Goal: Communication & Community: Share content

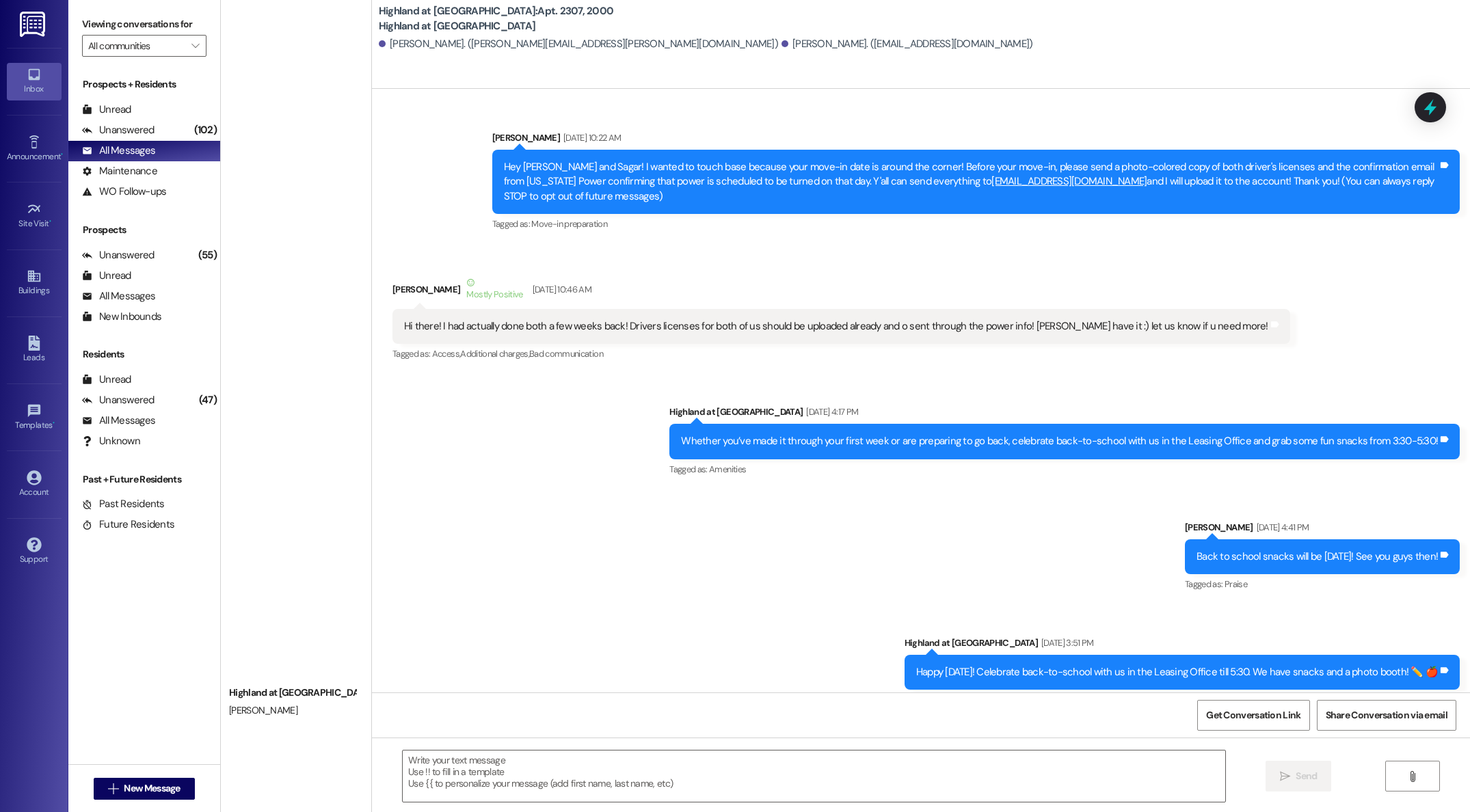
scroll to position [33446, 0]
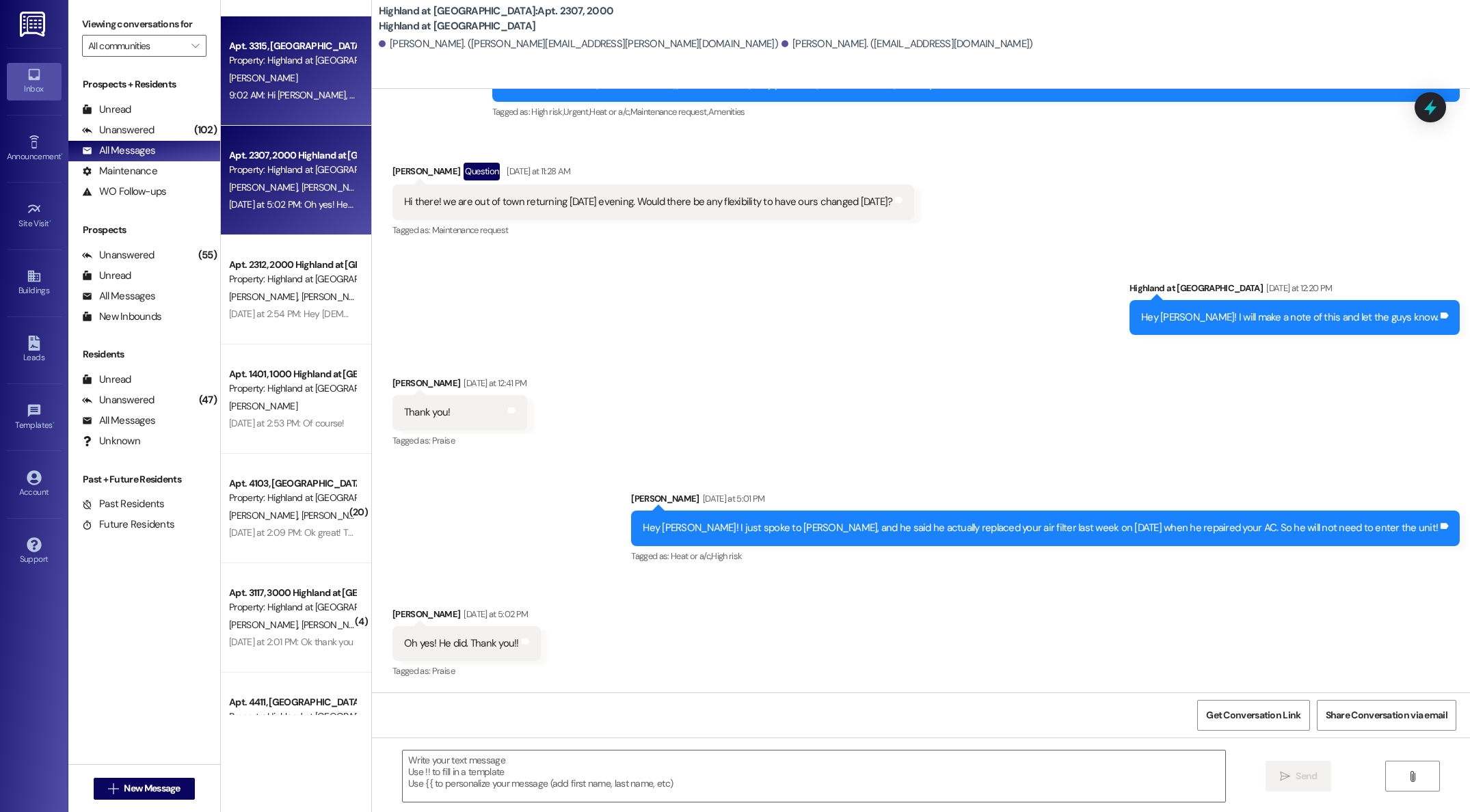
click at [278, 85] on div "[PERSON_NAME]" at bounding box center [292, 78] width 129 height 17
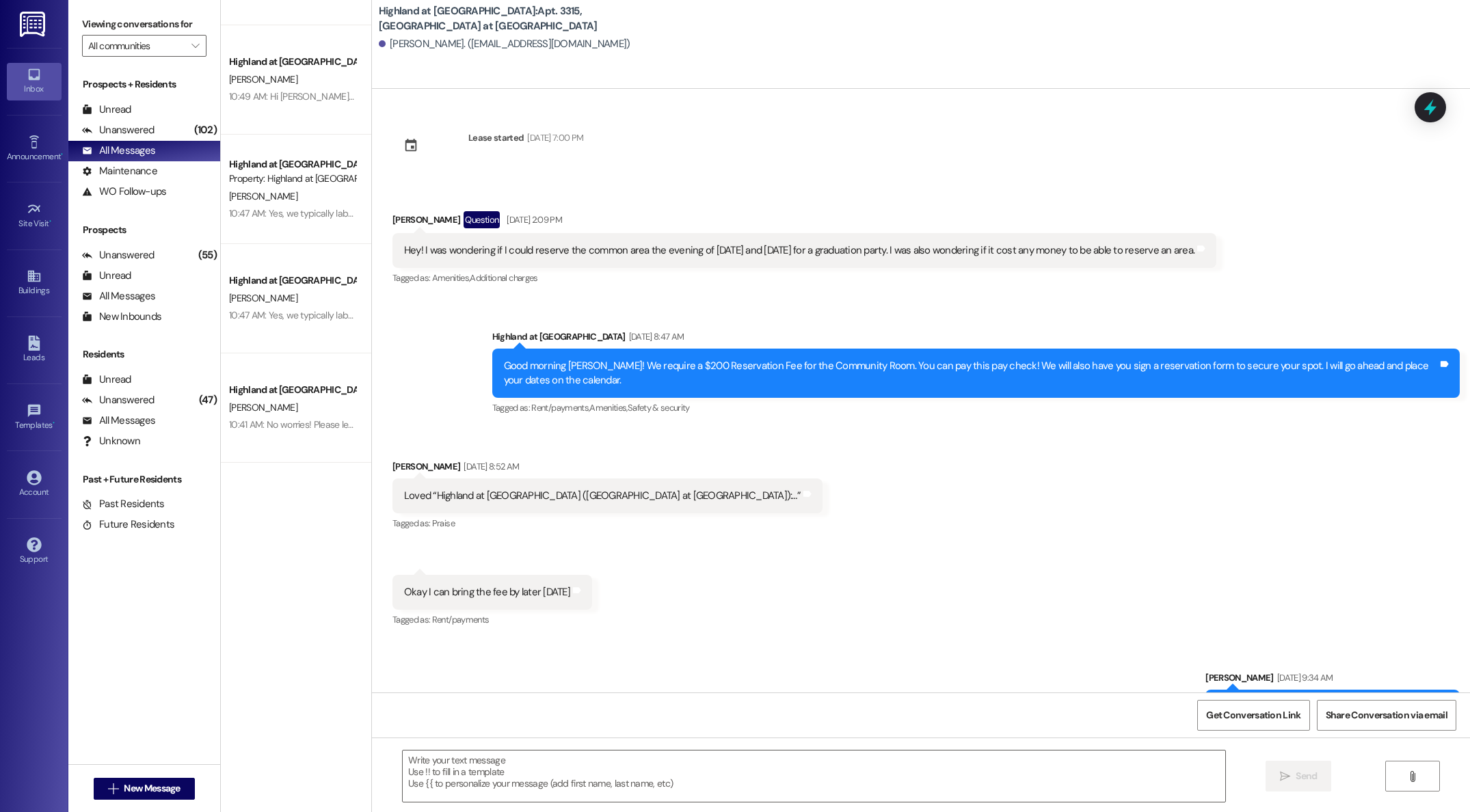
scroll to position [0, 0]
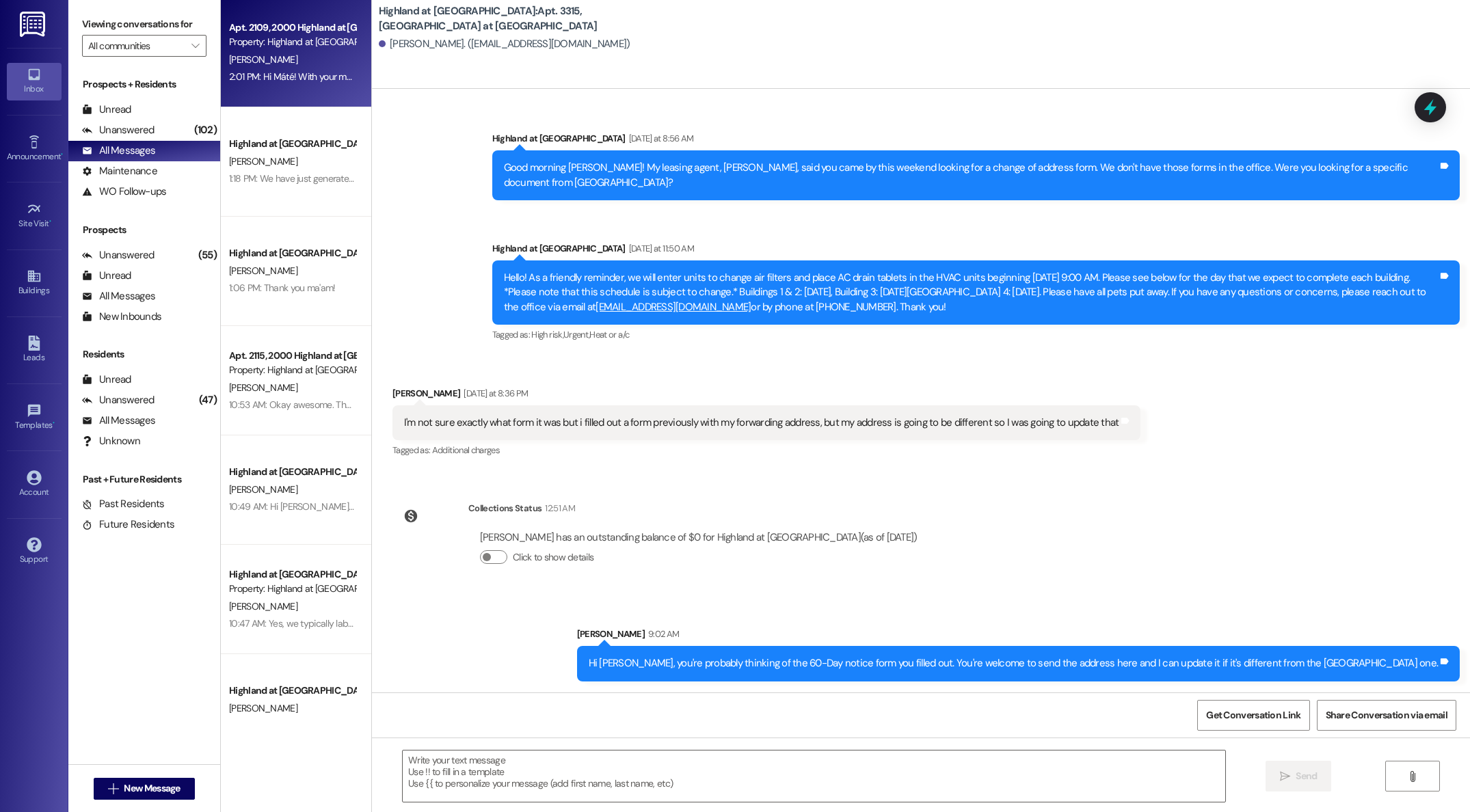
click at [277, 55] on div "Apt. 2109, 2000 Highland at [GEOGRAPHIC_DATA] Property: [GEOGRAPHIC_DATA] at [G…" at bounding box center [296, 358] width 150 height 715
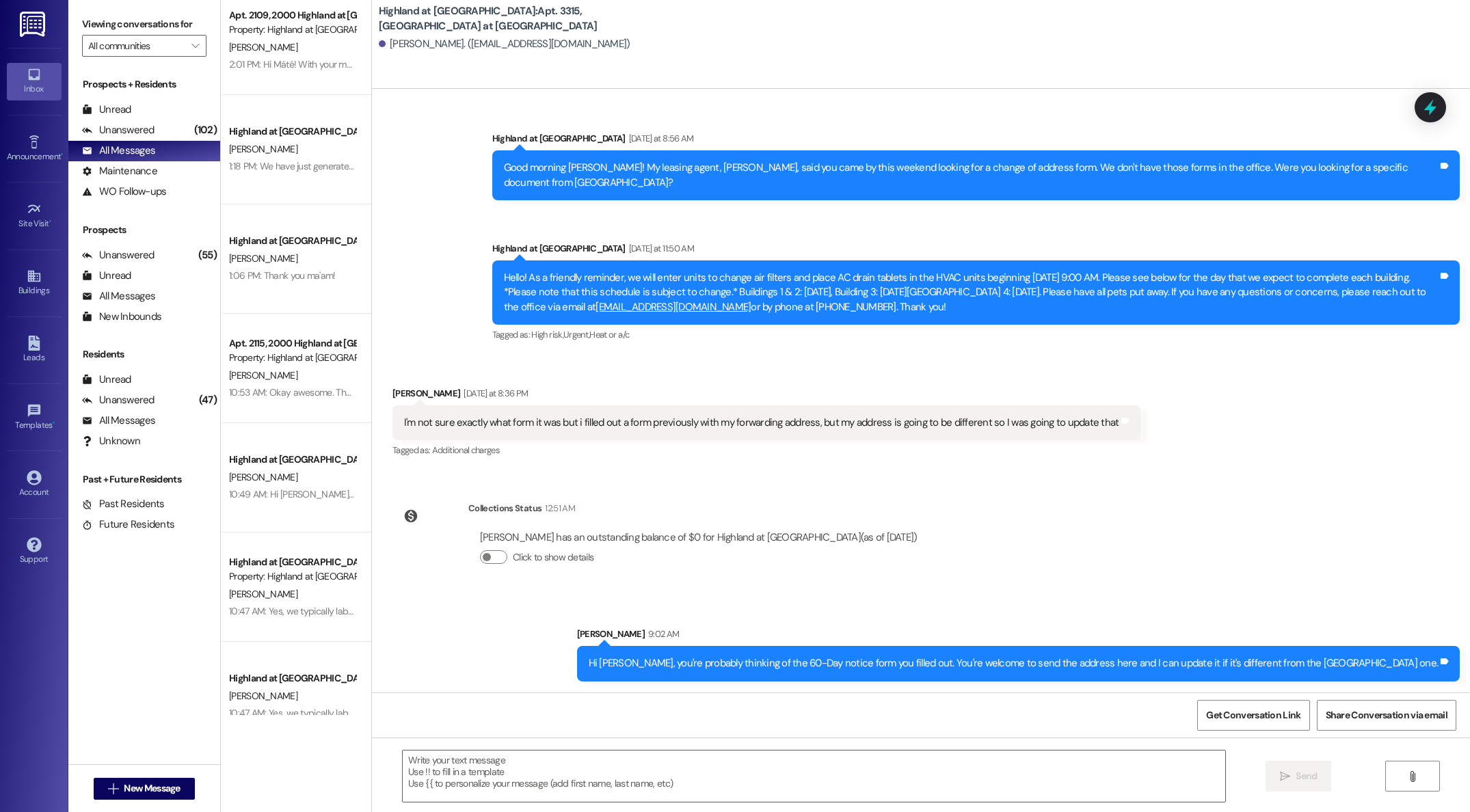
scroll to position [14, 0]
click at [277, 45] on div "Apt. 2109, 2000 Highland at [GEOGRAPHIC_DATA] Property: [GEOGRAPHIC_DATA] at [G…" at bounding box center [296, 358] width 150 height 715
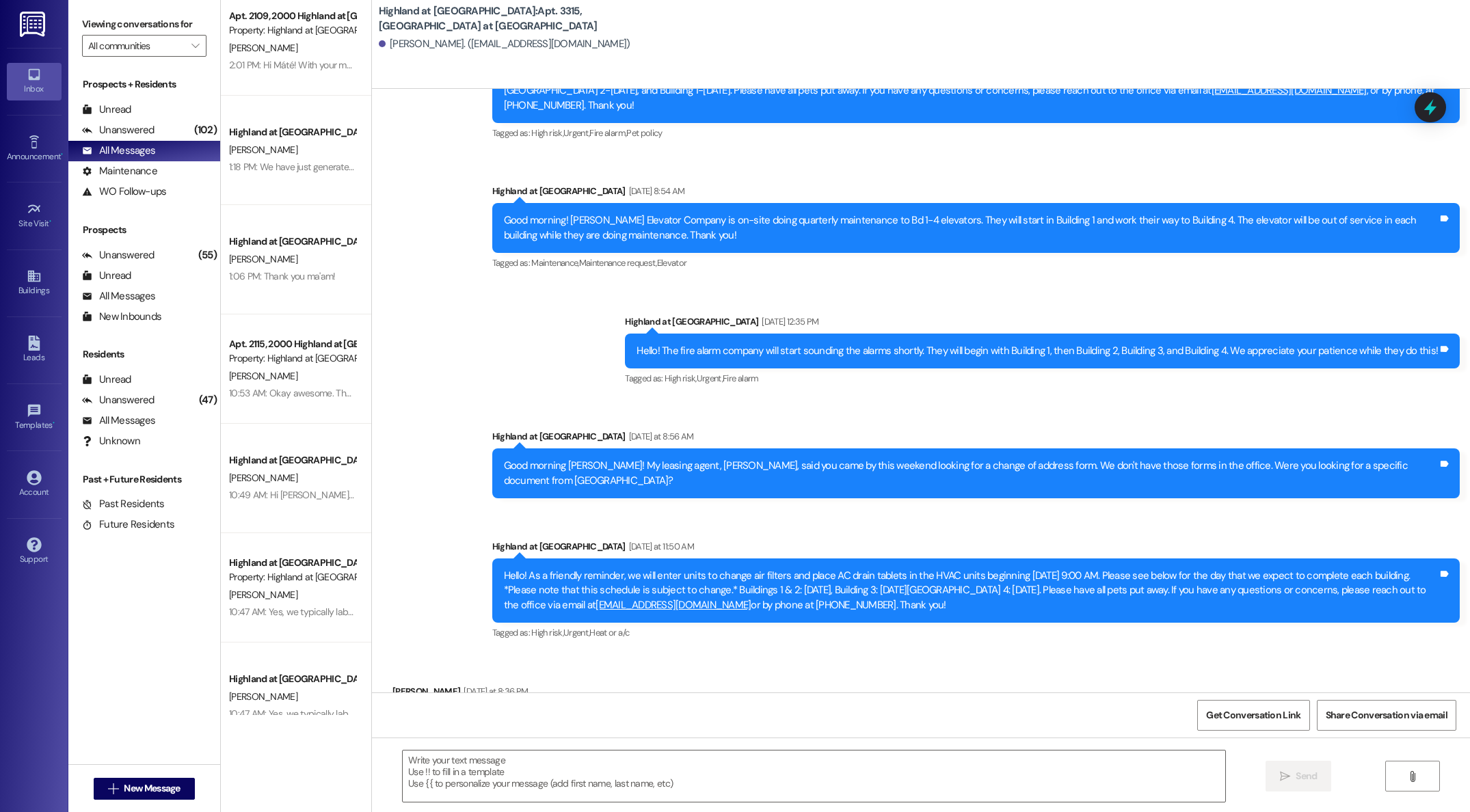
scroll to position [5842, 0]
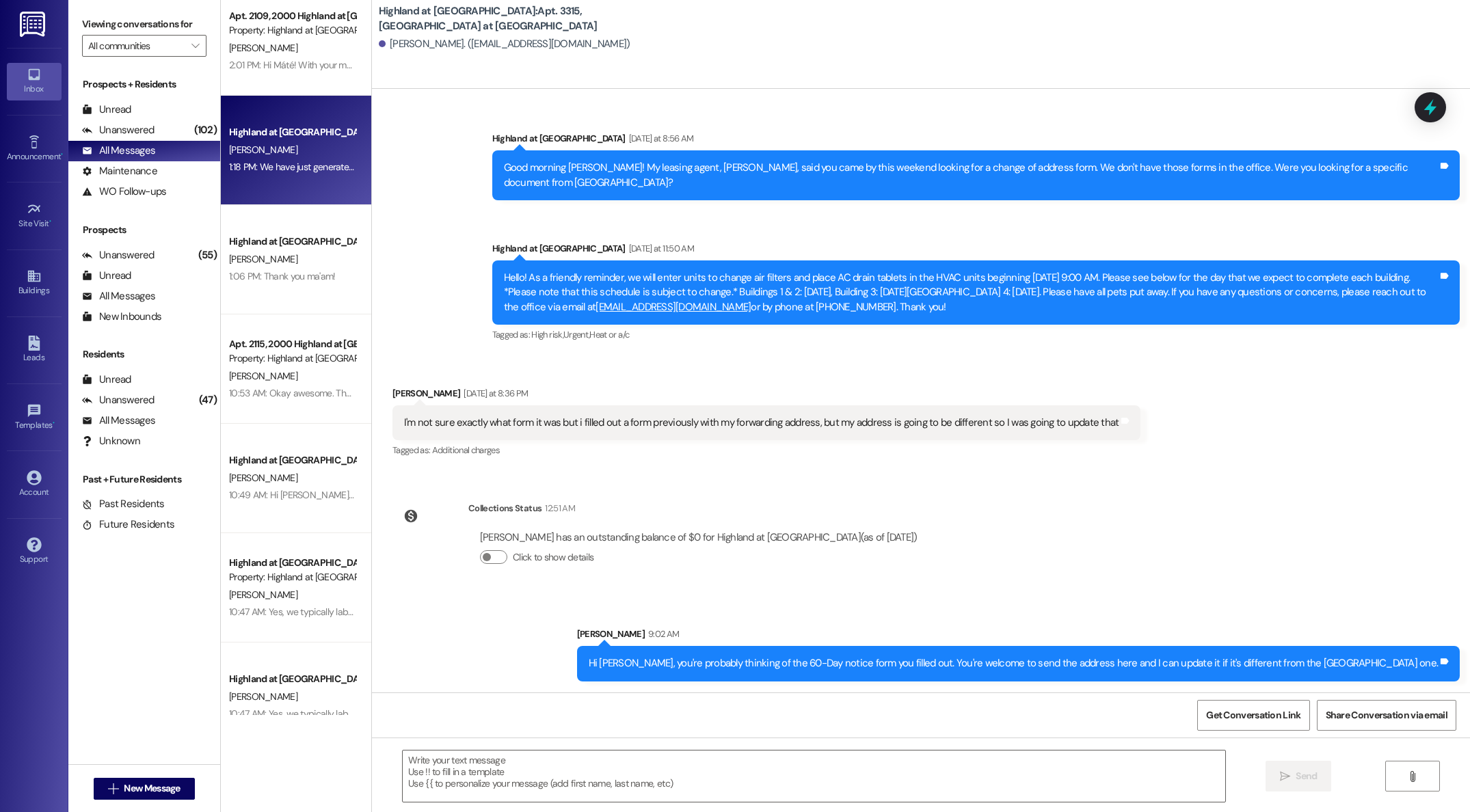
click at [254, 168] on div "1:18 PM: We have just generated your lease and you can review it in your email.…" at bounding box center [534, 167] width 610 height 12
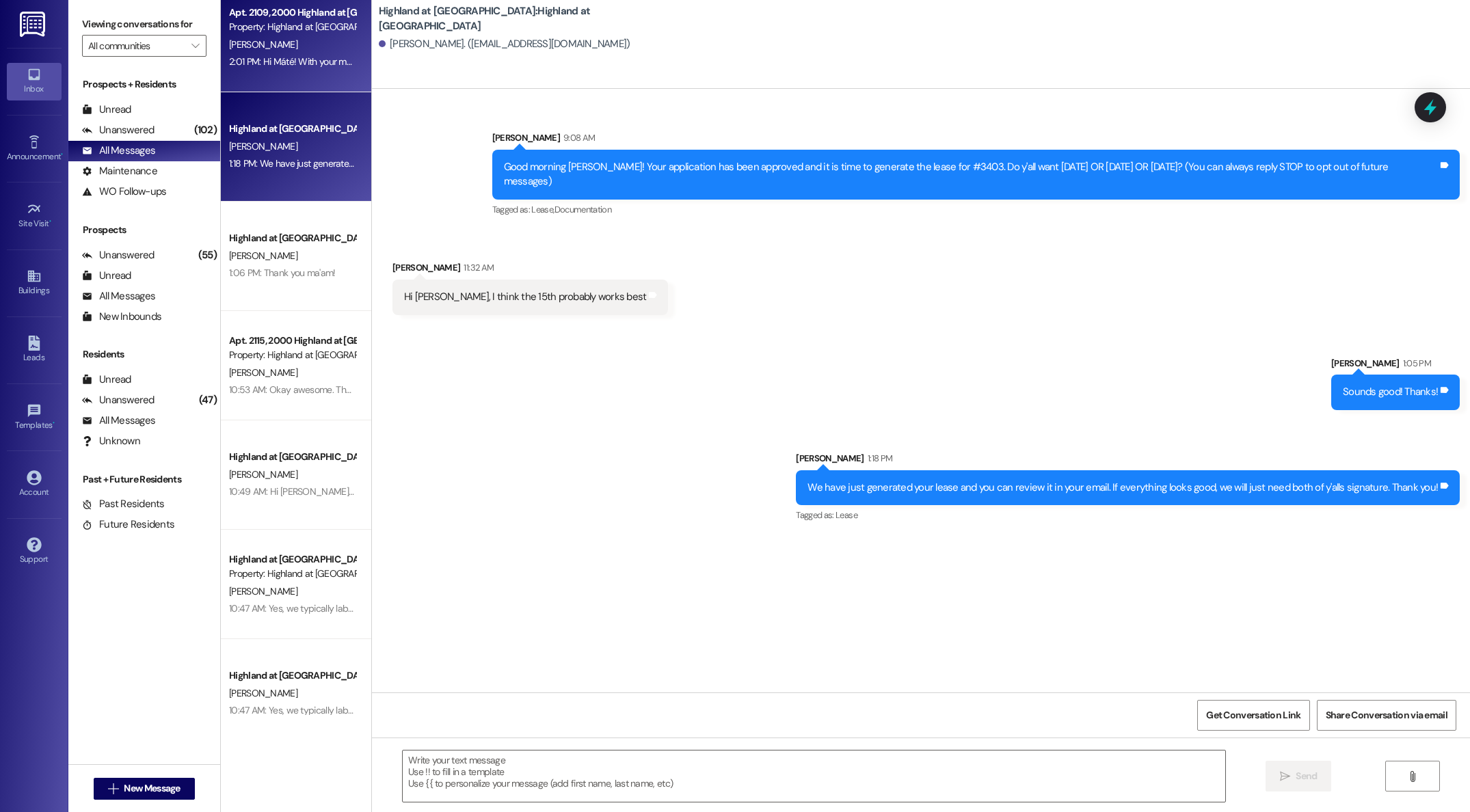
scroll to position [19, 0]
click at [280, 47] on div "[PERSON_NAME]" at bounding box center [292, 43] width 129 height 17
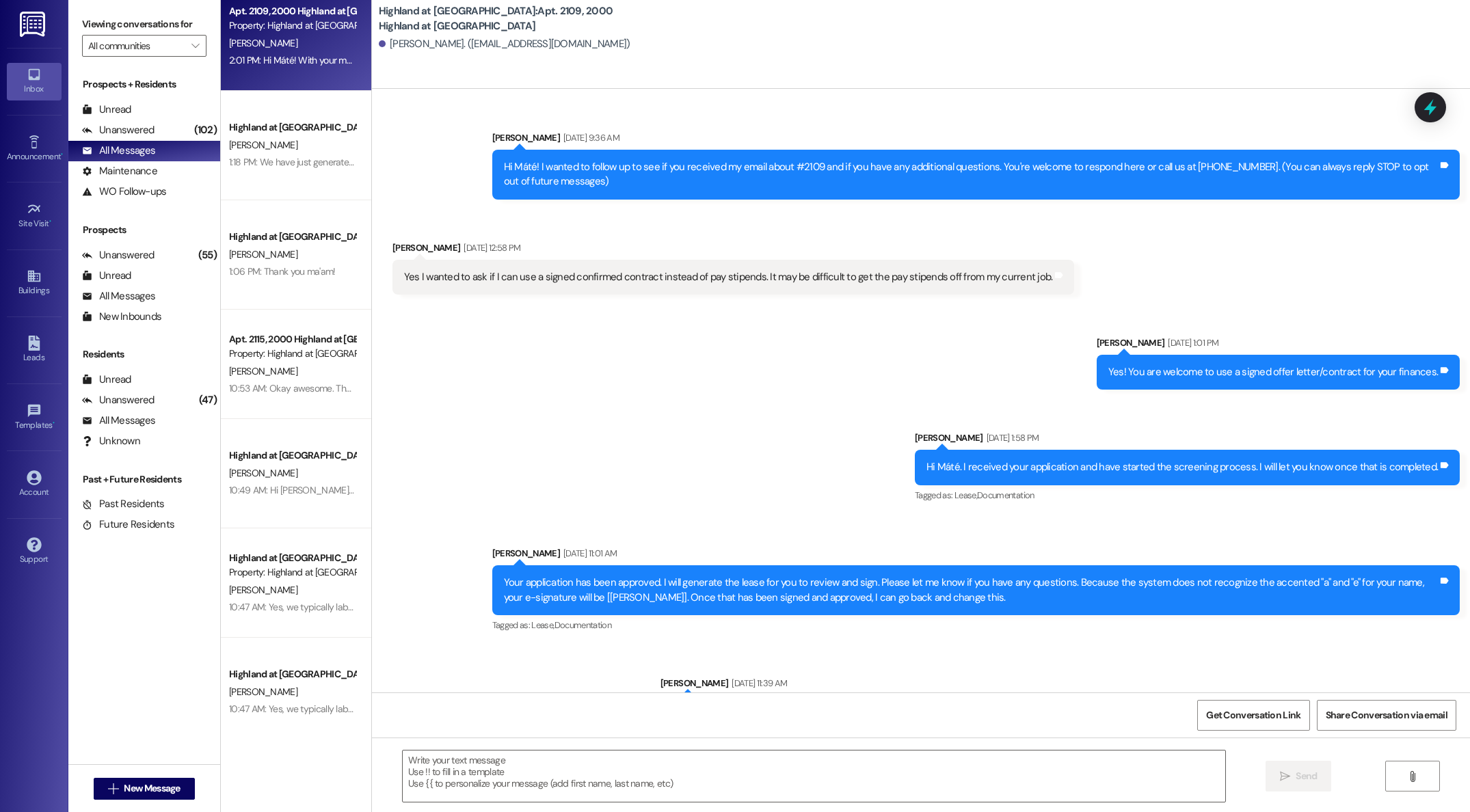
scroll to position [448, 0]
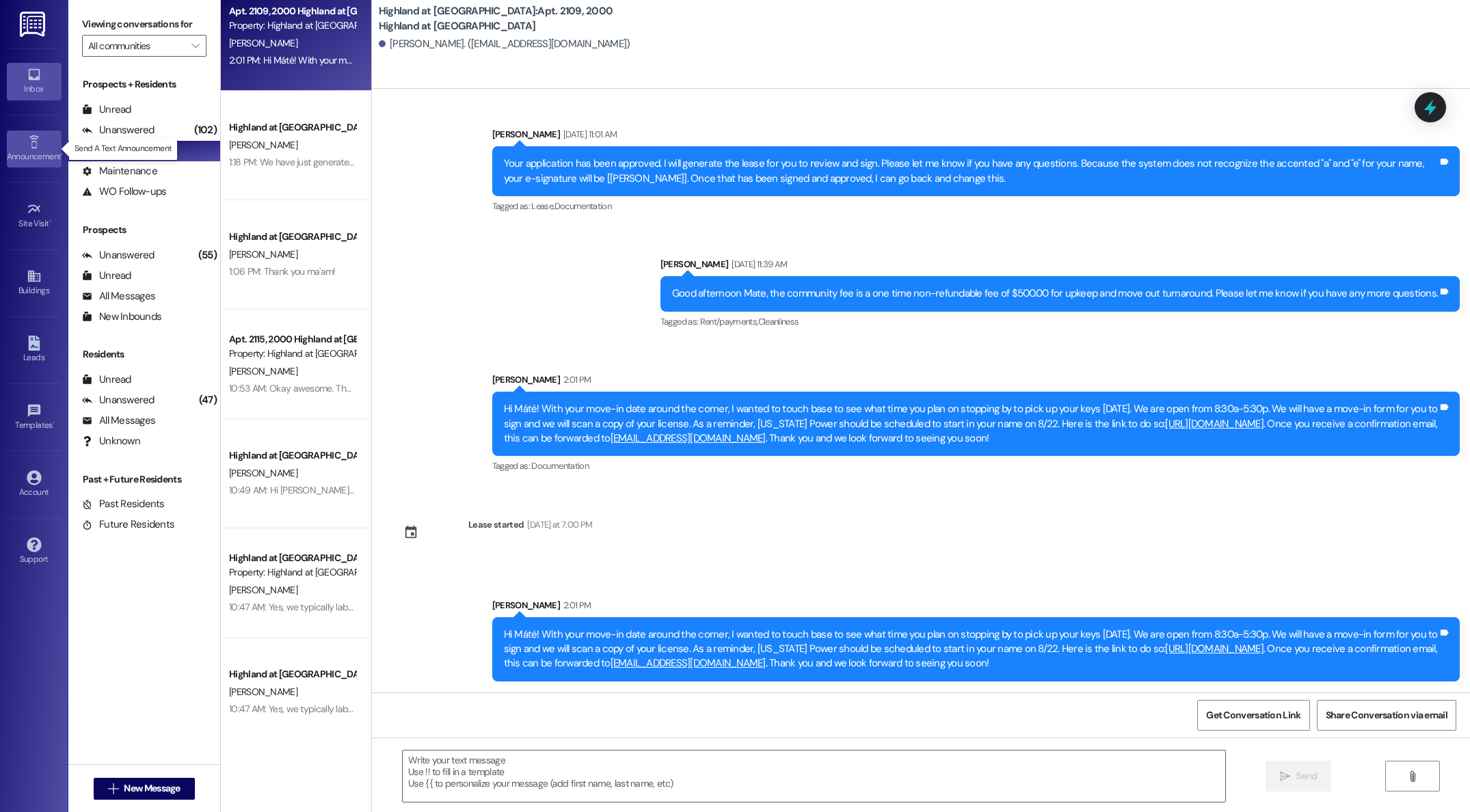
click at [21, 149] on div "Announcement •" at bounding box center [34, 156] width 68 height 14
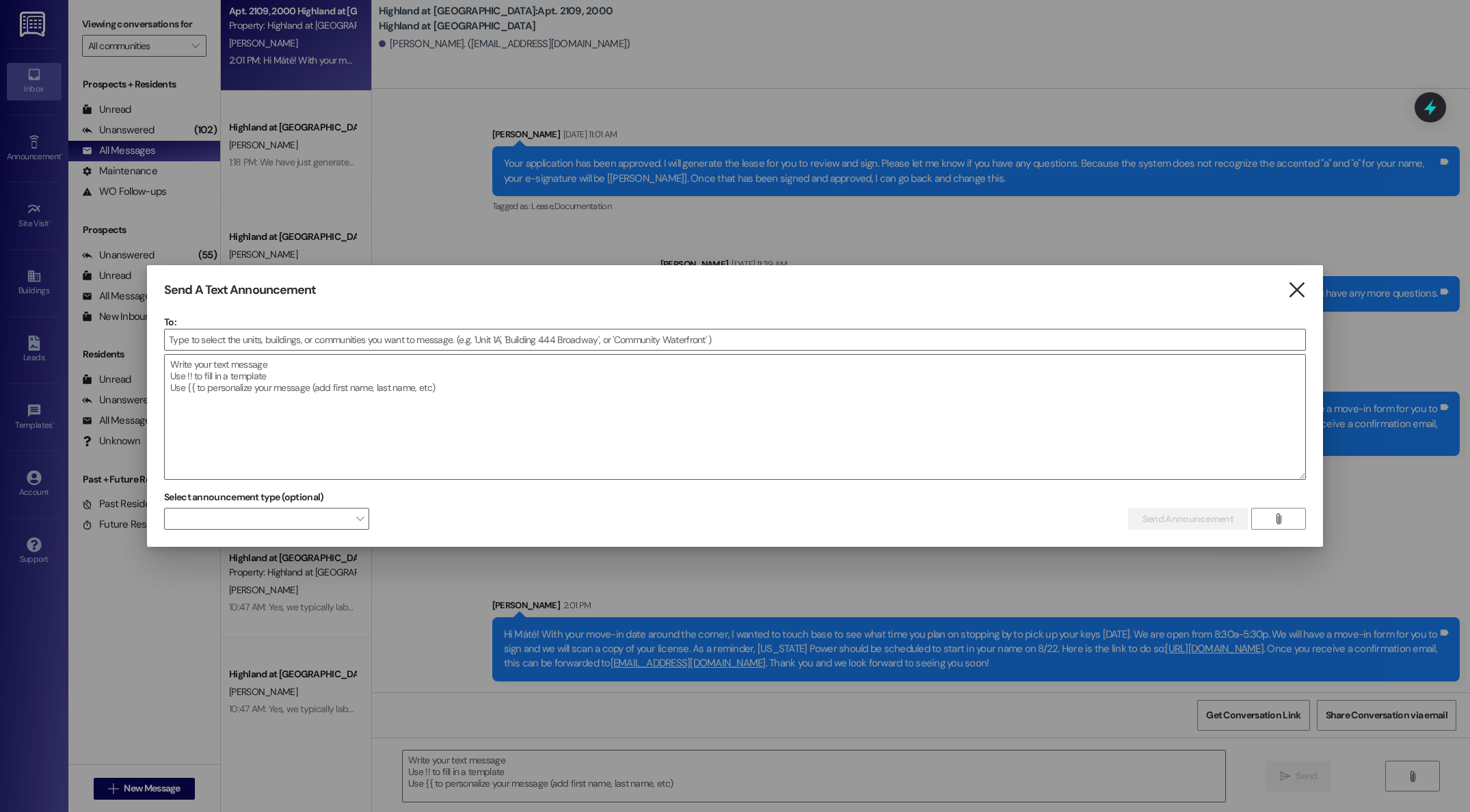
click at [1293, 293] on icon "" at bounding box center [1296, 290] width 19 height 14
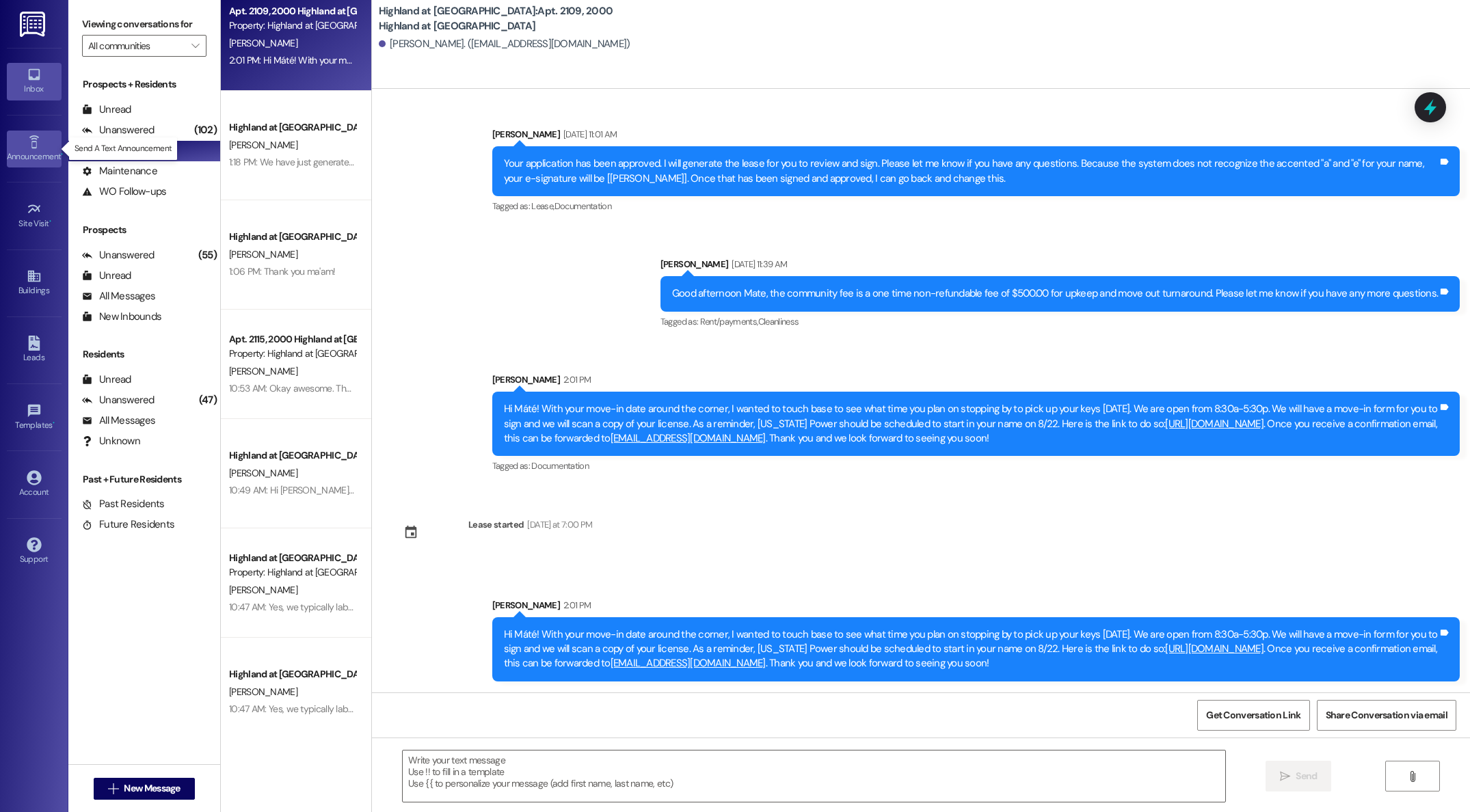
click at [35, 148] on icon at bounding box center [34, 142] width 15 height 15
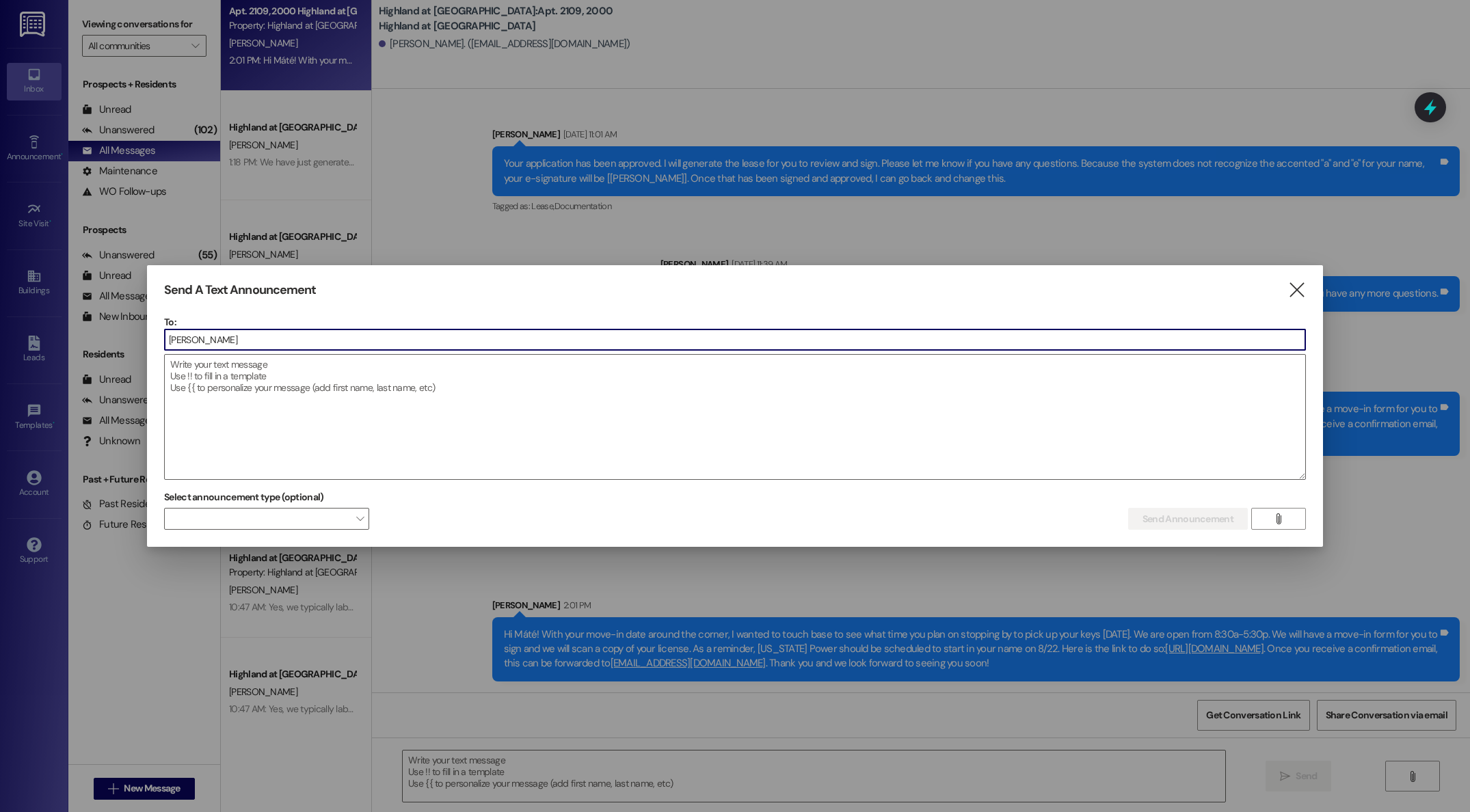
type input "BUIL"
type input "BUILDING"
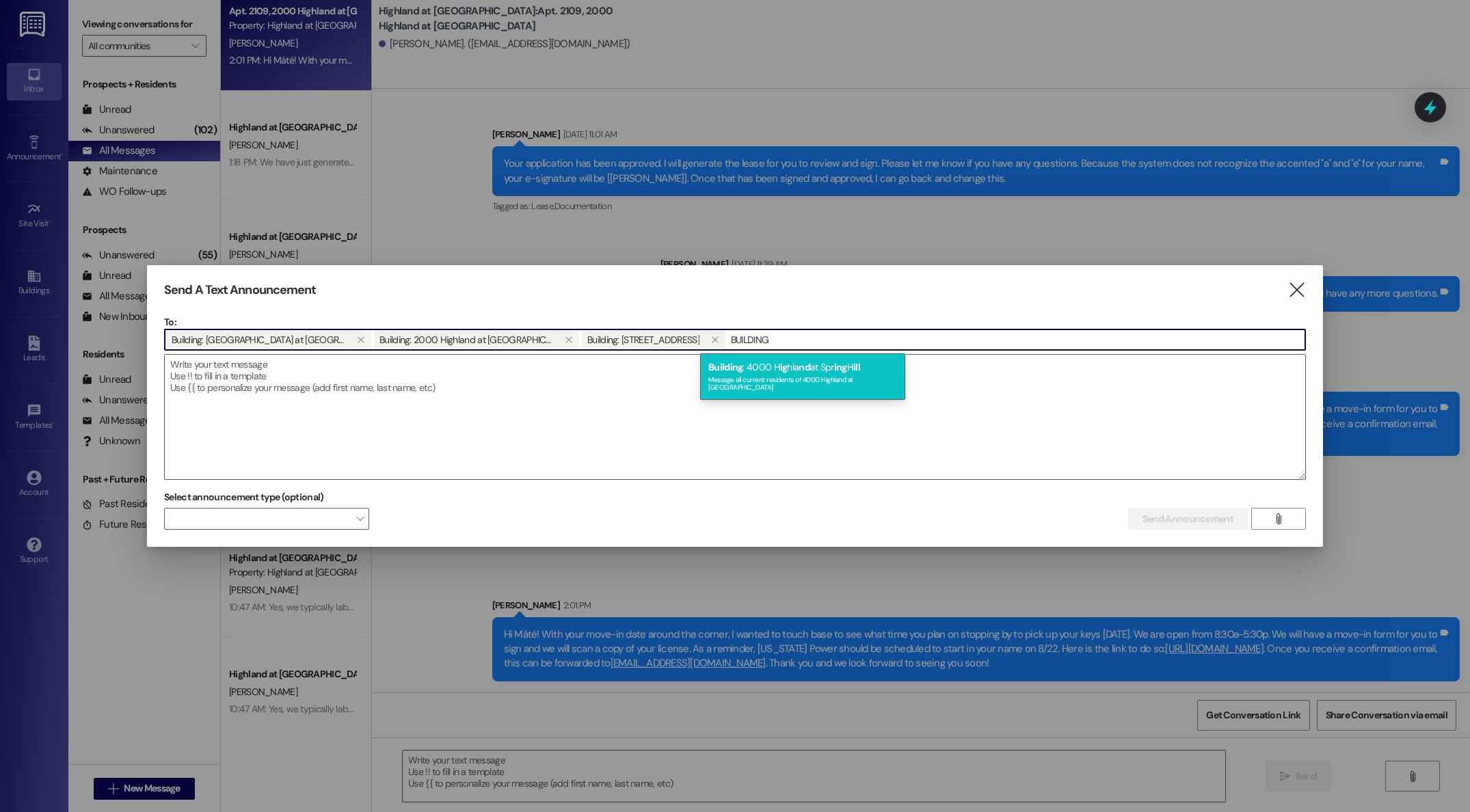
type input "BUILDING"
click at [762, 382] on div "Message all current residents of 4000 Highland at [GEOGRAPHIC_DATA]" at bounding box center [803, 382] width 189 height 19
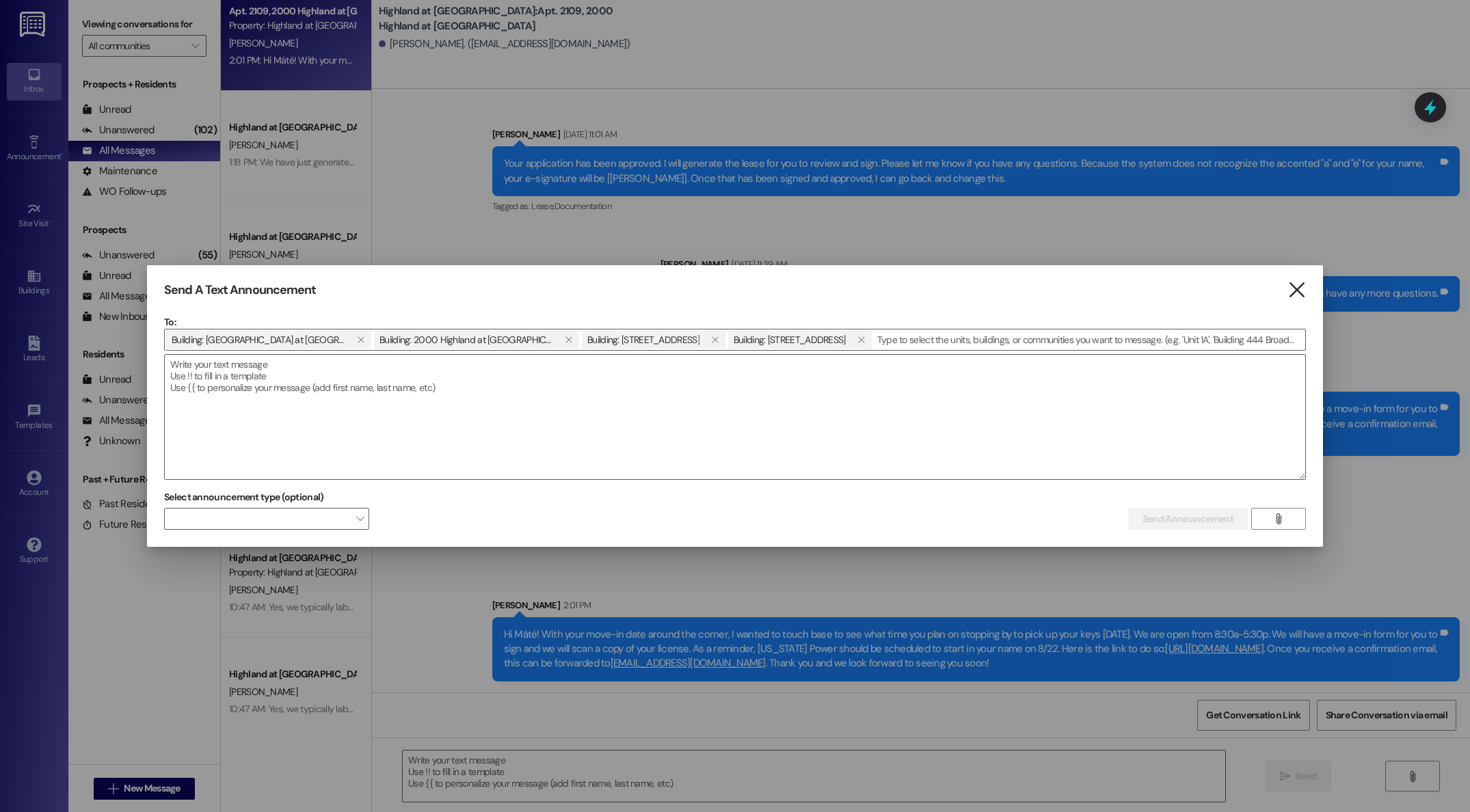
click at [1300, 292] on icon "" at bounding box center [1296, 290] width 19 height 14
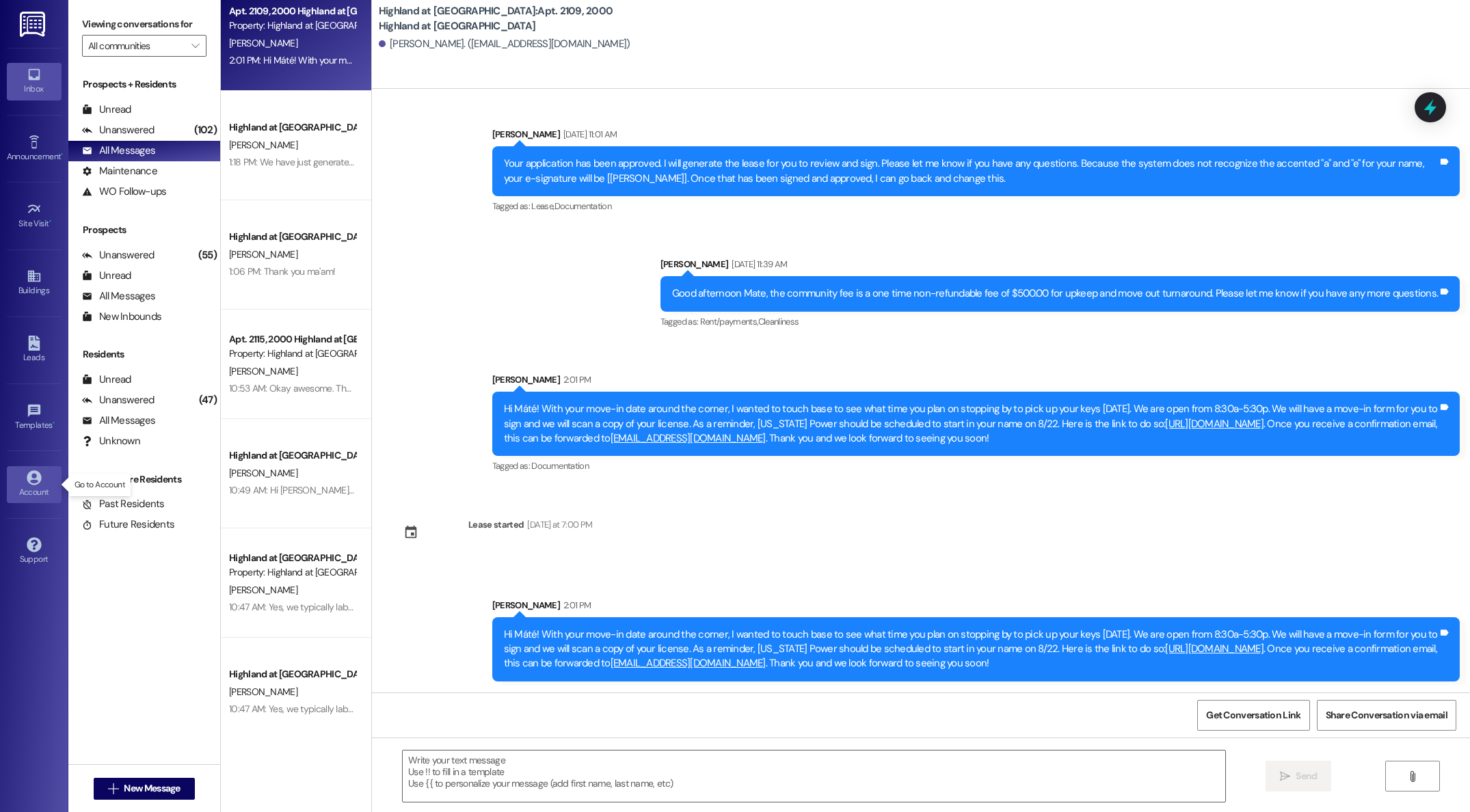
click at [26, 484] on link "Account" at bounding box center [34, 484] width 55 height 37
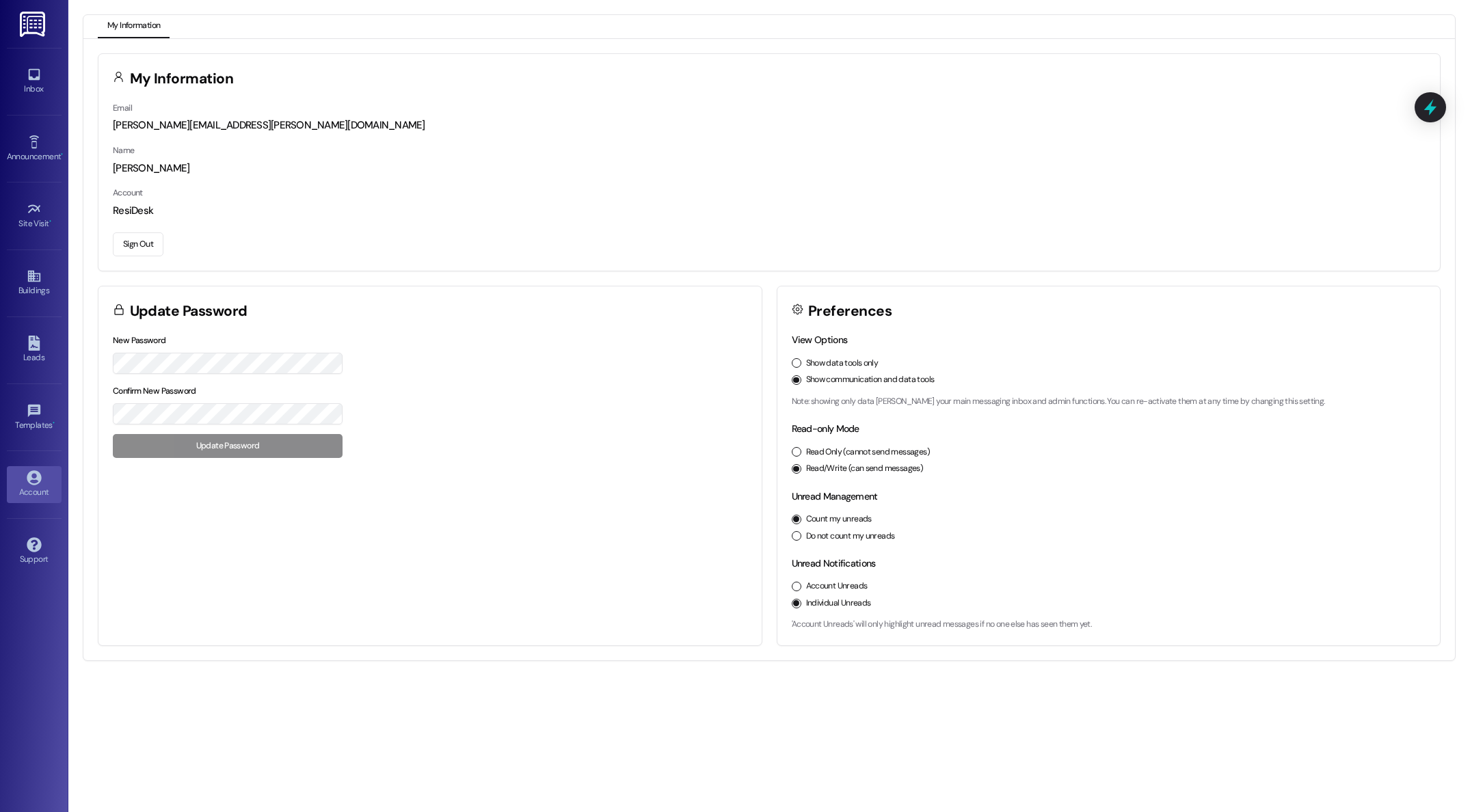
click at [138, 246] on button "Sign Out" at bounding box center [138, 244] width 50 height 24
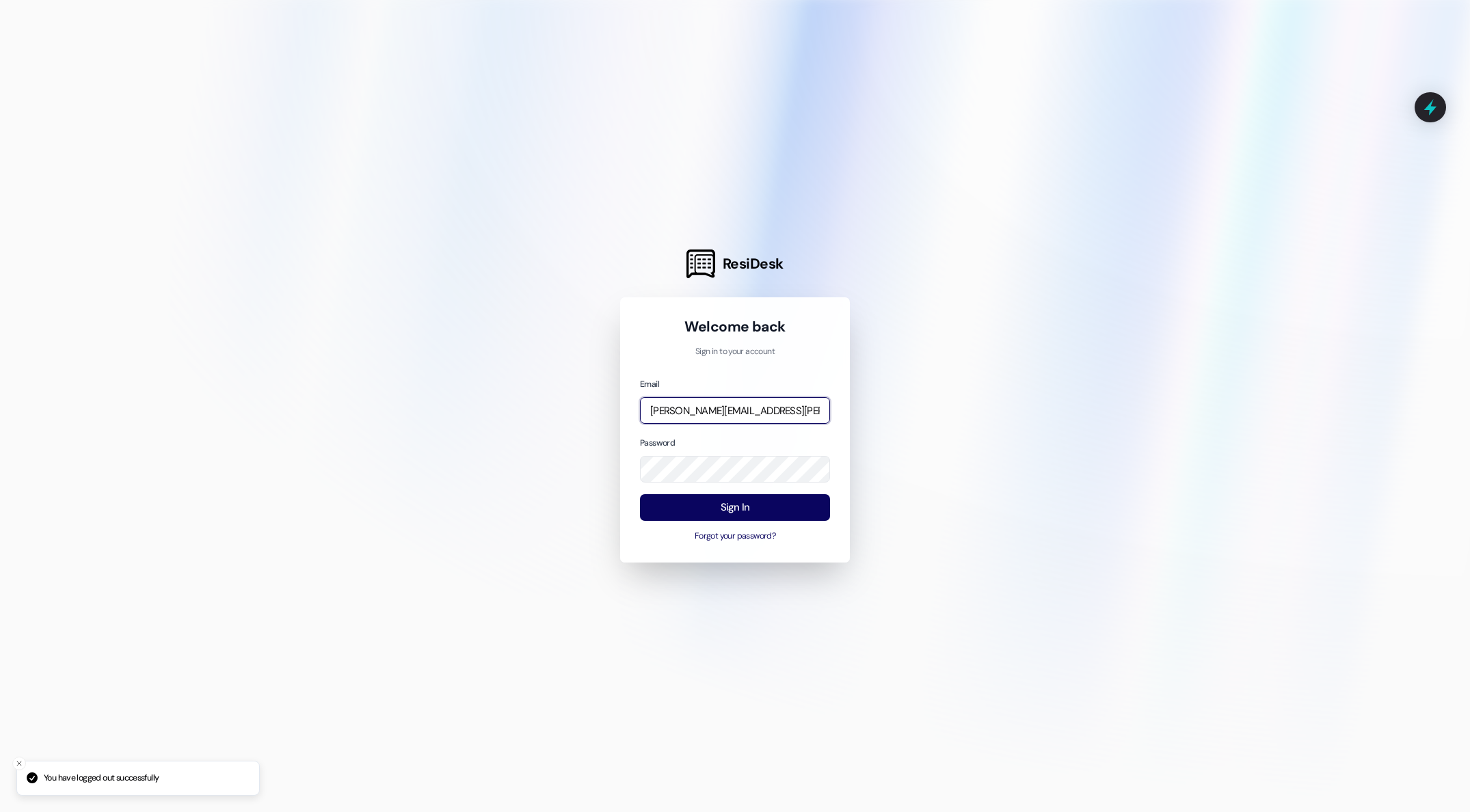
click at [804, 409] on input "[PERSON_NAME][EMAIL_ADDRESS][PERSON_NAME][DOMAIN_NAME]" at bounding box center [735, 410] width 190 height 26
type input "[EMAIL_ADDRESS][DOMAIN_NAME]"
click at [749, 509] on button "Sign In" at bounding box center [735, 507] width 190 height 26
